Goal: Information Seeking & Learning: Learn about a topic

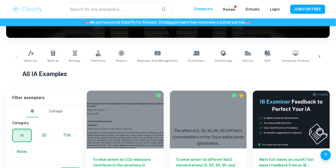
scroll to position [82, 0]
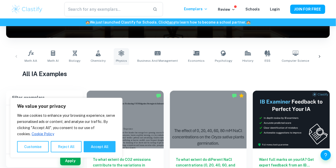
click at [115, 54] on link "Physics" at bounding box center [121, 56] width 15 height 17
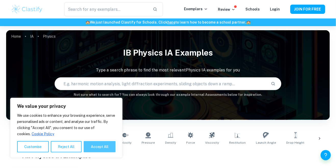
click at [98, 144] on button "Accept All" at bounding box center [100, 146] width 32 height 11
checkbox input "true"
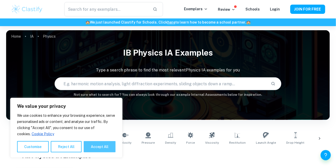
checkbox input "true"
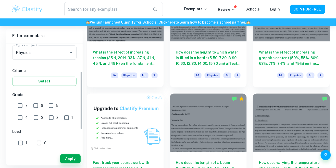
scroll to position [59, 0]
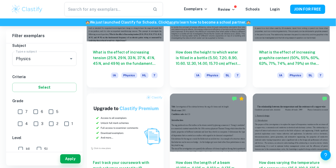
click at [31, 124] on input "3" at bounding box center [36, 123] width 10 height 10
checkbox input "true"
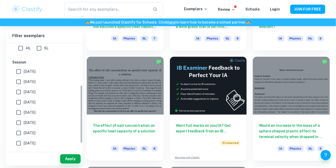
scroll to position [164, 0]
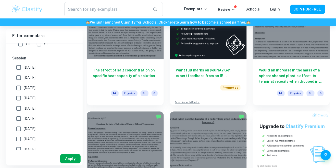
click at [70, 163] on button "Apply" at bounding box center [70, 158] width 20 height 9
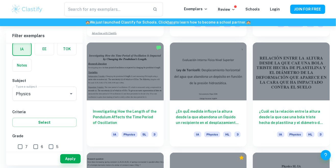
scroll to position [459, 0]
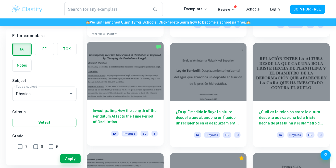
click at [145, 94] on div at bounding box center [125, 71] width 77 height 58
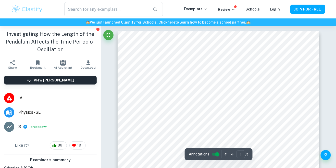
click at [101, 26] on div at bounding box center [101, 26] width 0 height 0
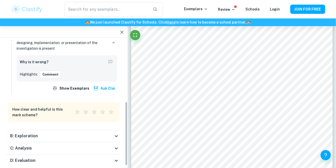
scroll to position [182, 0]
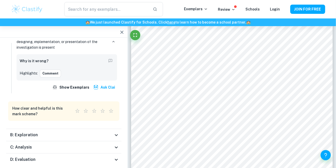
click at [128, 7] on div at bounding box center [128, 7] width 0 height 0
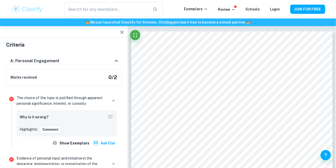
scroll to position [8, 0]
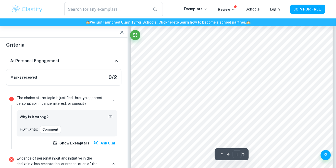
click at [133, 40] on div at bounding box center [135, 36] width 10 height 13
click at [136, 38] on button "Fullscreen" at bounding box center [135, 35] width 10 height 10
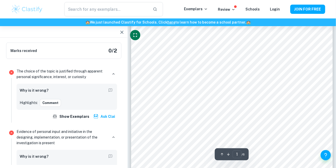
scroll to position [39, 0]
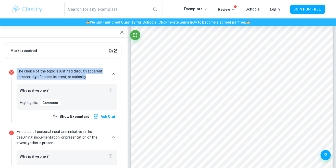
copy p "The choice of the topic is justified through apparent personal significance, in…"
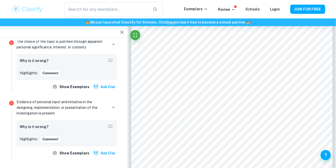
scroll to position [121, 0]
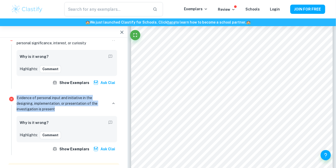
copy p "Evidence of personal input and initiative in the designing, implementation, or …"
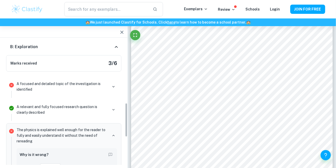
scroll to position [273, 0]
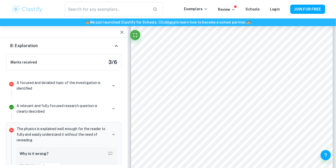
click at [17, 83] on p "A focused and detailed topic of the investigation is identified" at bounding box center [62, 85] width 91 height 11
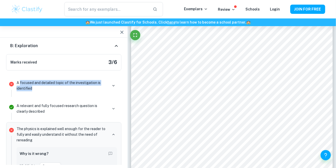
copy p "focused and detailed topic of the investigation is identified"
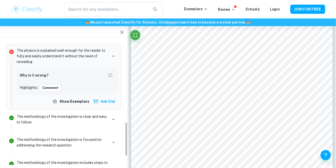
scroll to position [356, 0]
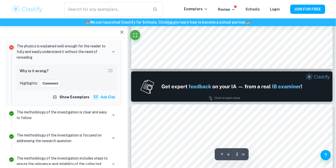
type input "1"
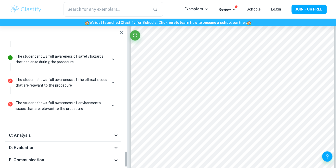
scroll to position [498, 0]
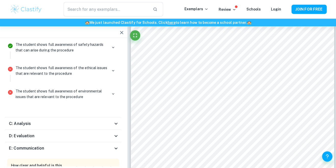
click at [27, 119] on h6 "C: Analysis" at bounding box center [21, 122] width 22 height 6
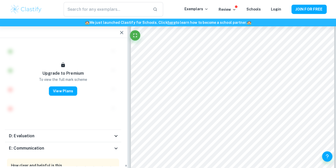
click at [25, 132] on h6 "D: Evaluation" at bounding box center [22, 134] width 25 height 6
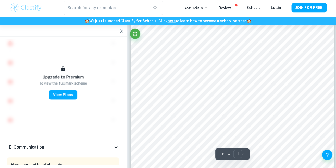
scroll to position [110, 0]
click at [37, 145] on h6 "E: Communication" at bounding box center [27, 147] width 35 height 6
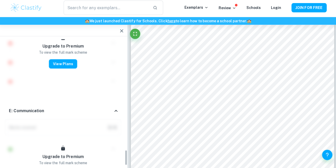
click at [20, 103] on div "E: Communication" at bounding box center [63, 111] width 115 height 16
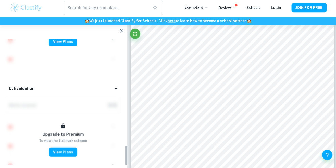
click at [21, 88] on h6 "D: Evaluation" at bounding box center [22, 89] width 25 height 6
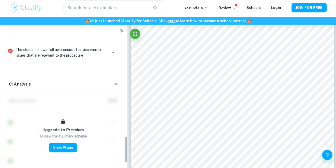
click at [16, 82] on h6 "C: Analysis" at bounding box center [21, 85] width 22 height 6
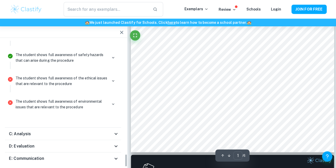
scroll to position [492, 0]
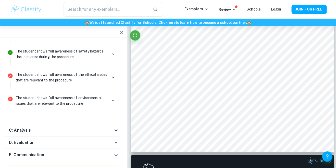
click at [122, 29] on button "button" at bounding box center [122, 32] width 10 height 10
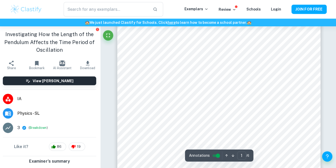
scroll to position [0, 0]
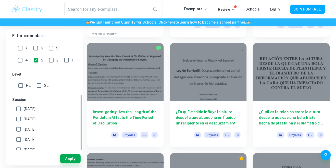
scroll to position [113, 0]
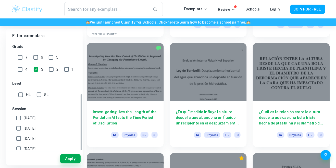
click at [62, 67] on input "1" at bounding box center [67, 69] width 10 height 10
checkbox input "true"
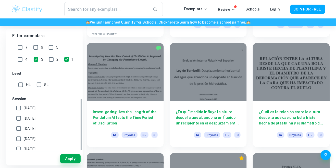
click at [31, 58] on input "3" at bounding box center [36, 59] width 10 height 10
checkbox input "false"
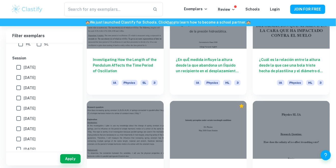
scroll to position [523, 0]
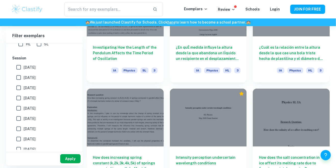
click at [66, 163] on button "Apply" at bounding box center [70, 158] width 20 height 9
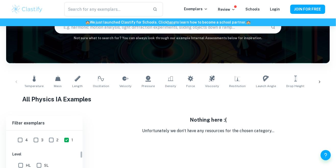
scroll to position [128, 0]
click at [46, 139] on input "2" at bounding box center [51, 141] width 10 height 10
checkbox input "true"
click at [31, 139] on input "3" at bounding box center [36, 141] width 10 height 10
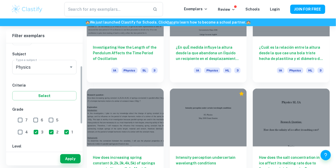
scroll to position [52, 0]
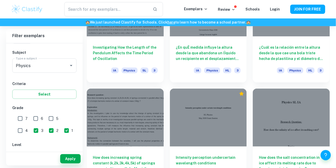
click at [31, 132] on input "3" at bounding box center [36, 130] width 10 height 10
checkbox input "false"
click at [65, 163] on button "Apply" at bounding box center [70, 158] width 20 height 9
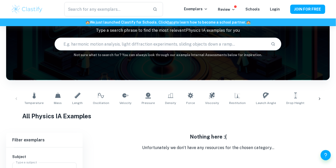
scroll to position [0, 0]
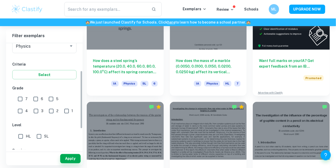
scroll to position [72, 0]
click at [31, 109] on input "3" at bounding box center [36, 110] width 10 height 10
checkbox input "true"
click at [46, 109] on input "2" at bounding box center [51, 110] width 10 height 10
checkbox input "true"
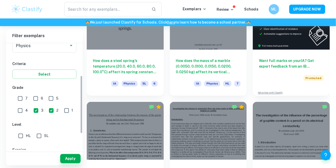
click at [62, 110] on input "1" at bounding box center [67, 110] width 10 height 10
checkbox input "true"
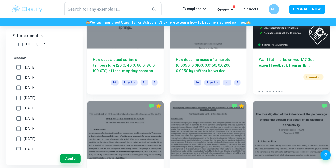
scroll to position [184, 0]
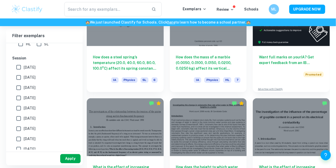
click at [64, 163] on button "Apply" at bounding box center [70, 158] width 20 height 9
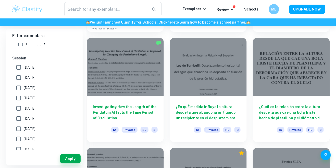
scroll to position [462, 0]
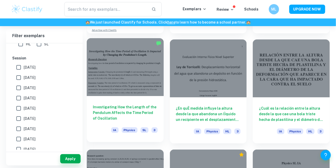
click at [89, 85] on div at bounding box center [125, 67] width 77 height 58
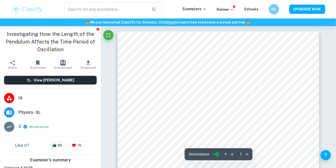
scroll to position [25, 0]
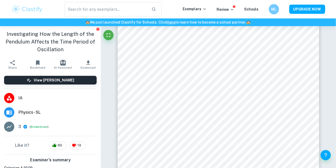
click at [101, 2] on div at bounding box center [101, 2] width 0 height 0
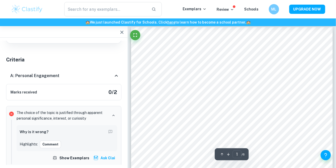
scroll to position [0, 0]
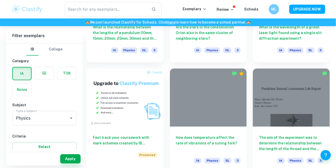
scroll to position [325, 0]
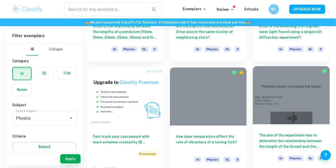
click at [274, 100] on div at bounding box center [291, 95] width 77 height 58
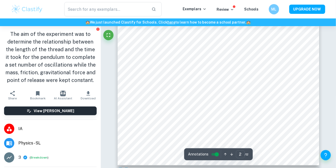
scroll to position [421, 0]
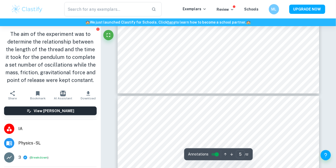
type input "4"
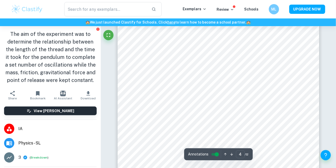
scroll to position [977, 0]
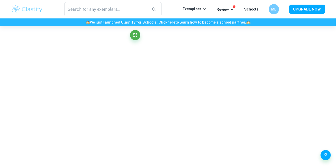
scroll to position [320, 0]
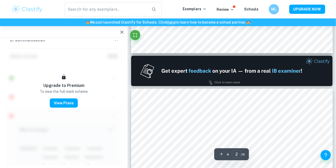
type input "1"
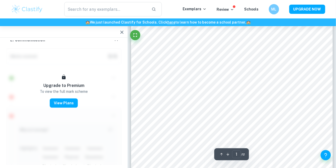
scroll to position [0, 0]
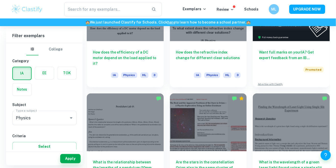
scroll to position [188, 0]
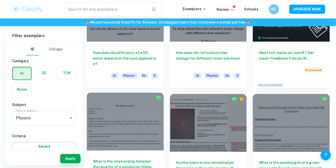
click at [140, 134] on div at bounding box center [125, 121] width 77 height 58
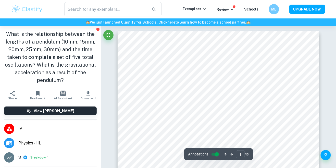
click at [101, 26] on div at bounding box center [101, 26] width 0 height 0
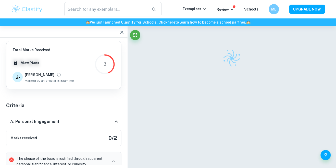
scroll to position [46, 0]
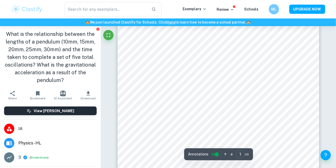
scroll to position [56, 0]
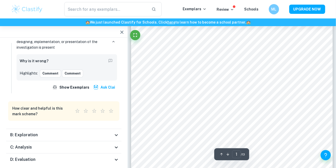
scroll to position [122, 0]
click at [100, 138] on div "B: Exploration" at bounding box center [63, 135] width 115 height 12
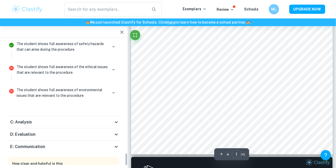
scroll to position [139, 0]
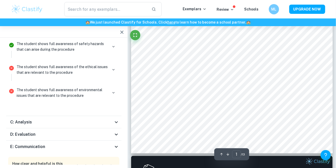
click at [109, 124] on div "C: Analysis" at bounding box center [63, 122] width 115 height 12
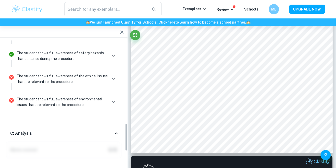
scroll to position [445, 0]
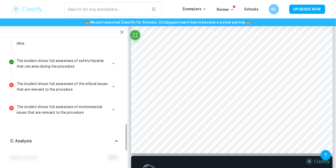
click at [106, 141] on div "C: Analysis" at bounding box center [61, 141] width 103 height 6
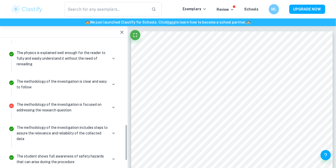
scroll to position [350, 0]
click at [20, 101] on p "The methodology of the investigation is focused on addressing the research ques…" at bounding box center [62, 106] width 91 height 11
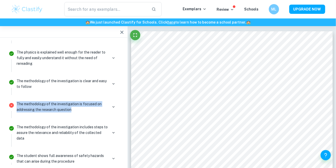
copy p "The methodology of the investigation is focused on addressing the research ques…"
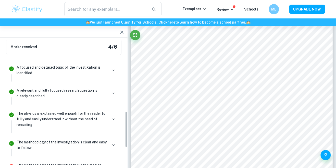
scroll to position [288, 0]
